Goal: Find specific page/section: Find specific page/section

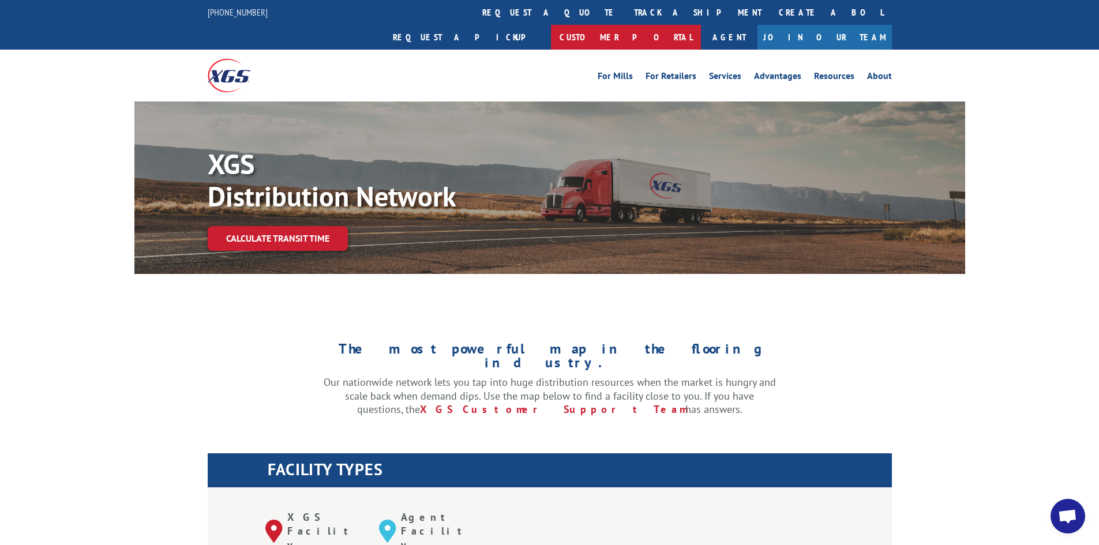
click at [701, 25] on link "Customer Portal" at bounding box center [626, 37] width 150 height 25
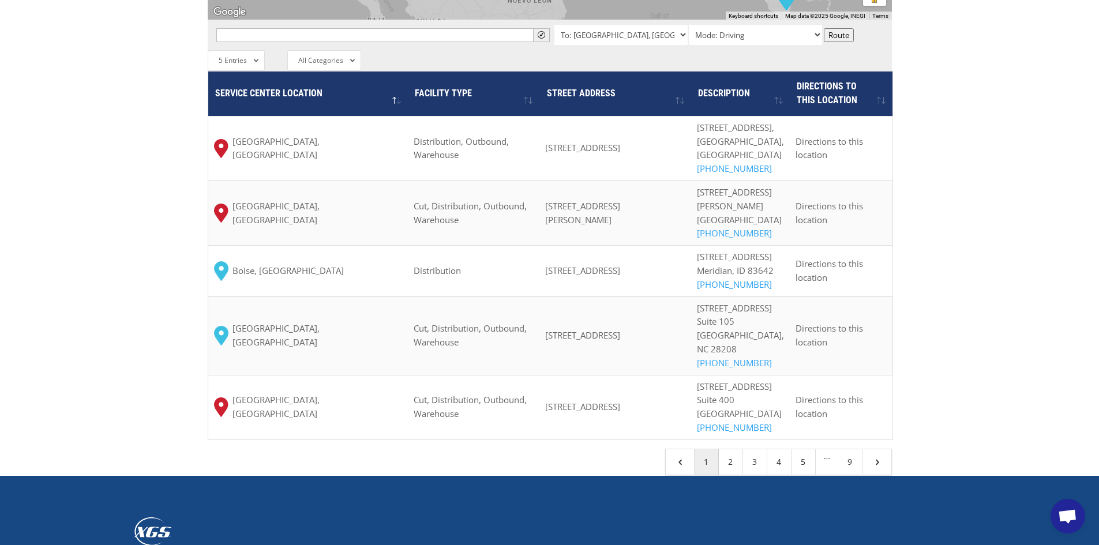
scroll to position [1292, 0]
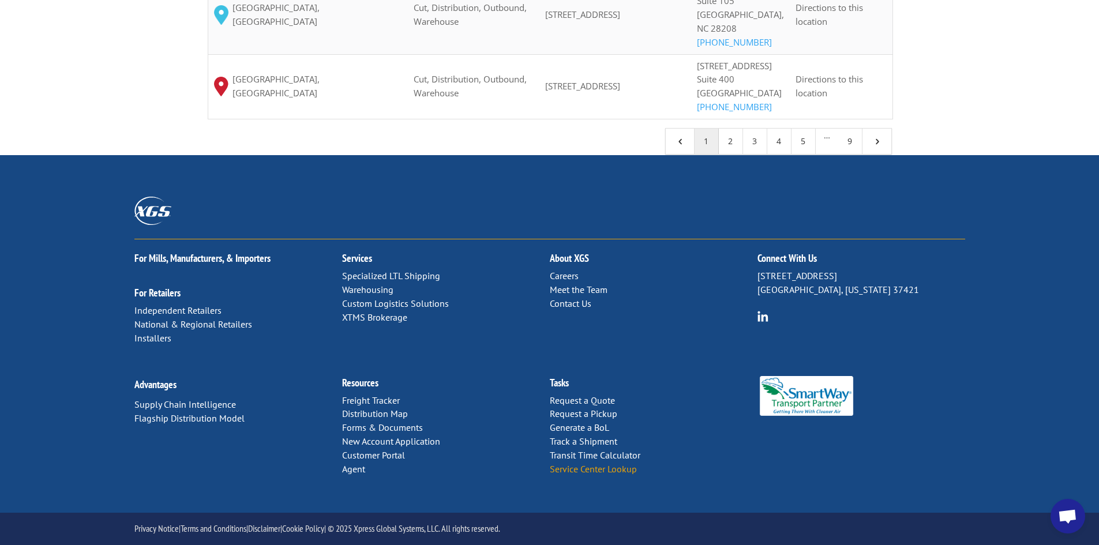
click at [591, 466] on link "Service Center Lookup" at bounding box center [593, 469] width 87 height 12
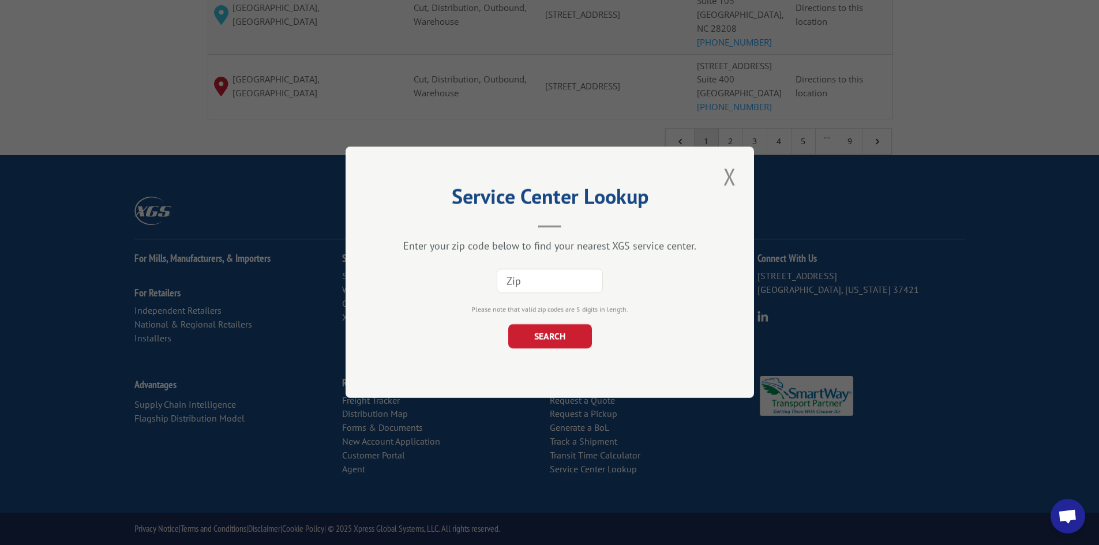
paste input "11357"
type input "11357"
click at [531, 338] on button "SEARCH" at bounding box center [550, 337] width 84 height 24
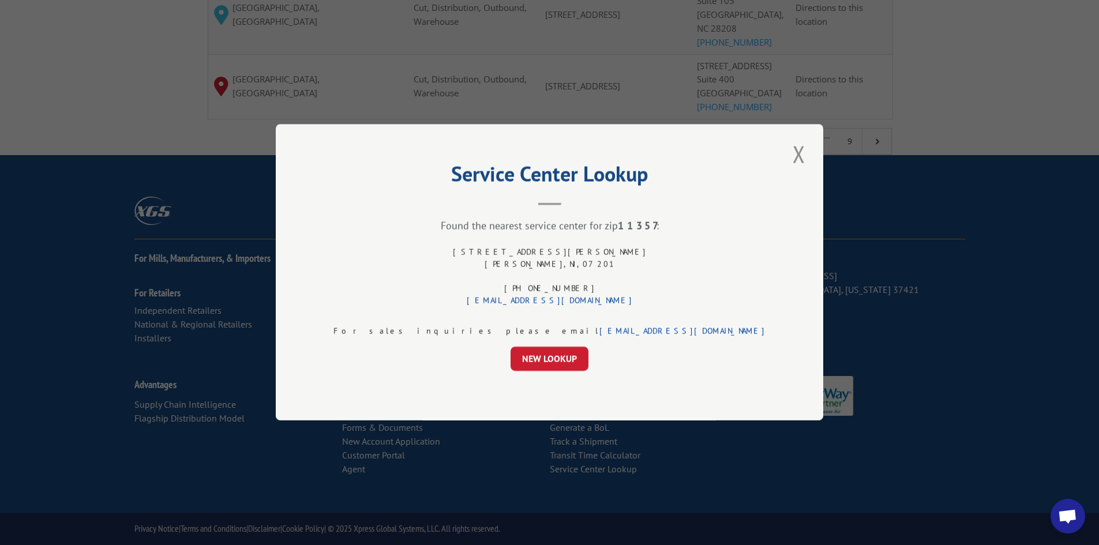
click at [566, 250] on div "[STREET_ADDRESS][PERSON_NAME] (844) 947-7447 [EMAIL_ADDRESS][DOMAIN_NAME]" at bounding box center [550, 277] width 194 height 61
drag, startPoint x: 566, startPoint y: 250, endPoint x: 566, endPoint y: 260, distance: 9.8
click at [566, 260] on div "[STREET_ADDRESS][PERSON_NAME] (844) 947-7447 [EMAIL_ADDRESS][DOMAIN_NAME]" at bounding box center [550, 277] width 194 height 61
copy div "[STREET_ADDRESS][PERSON_NAME]"
